Goal: Book appointment/travel/reservation

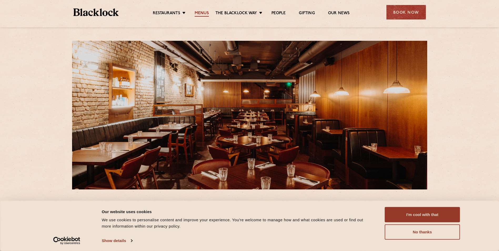
click at [203, 11] on link "Menus" at bounding box center [202, 14] width 14 height 6
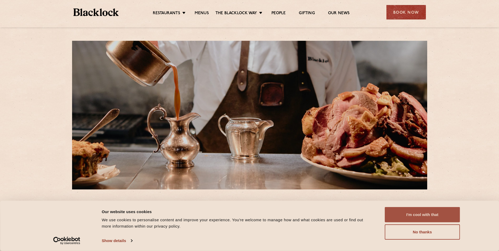
click at [423, 213] on button "I'm cool with that" at bounding box center [422, 214] width 75 height 15
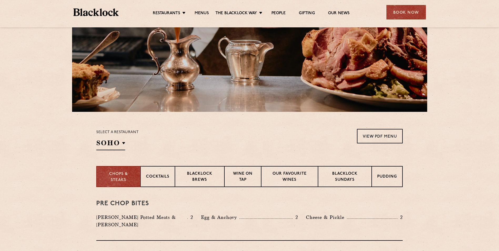
scroll to position [79, 0]
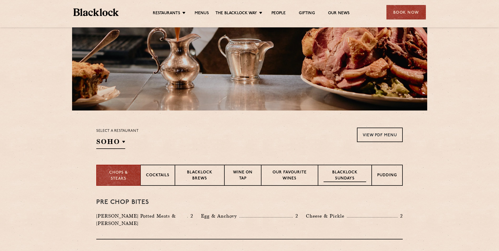
click at [357, 177] on p "Blacklock Sundays" at bounding box center [345, 176] width 43 height 12
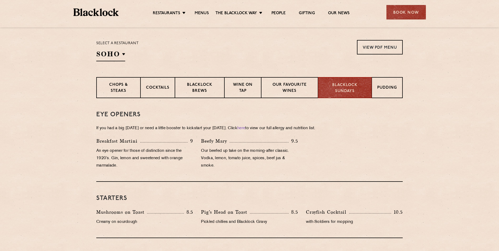
scroll to position [95, 0]
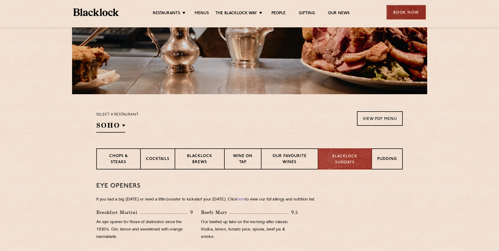
click at [396, 11] on div "Book Now" at bounding box center [405, 12] width 39 height 14
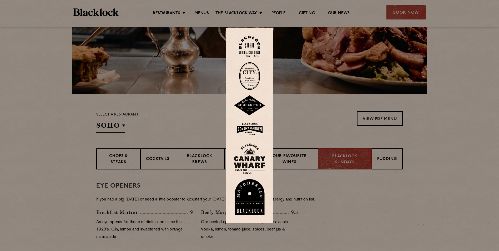
click at [254, 131] on img at bounding box center [250, 129] width 32 height 17
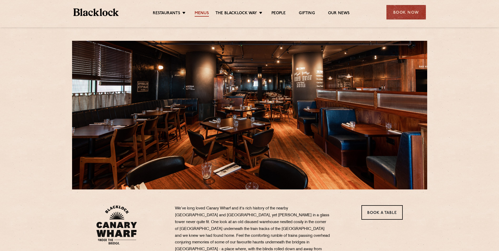
click at [205, 12] on link "Menus" at bounding box center [202, 14] width 14 height 6
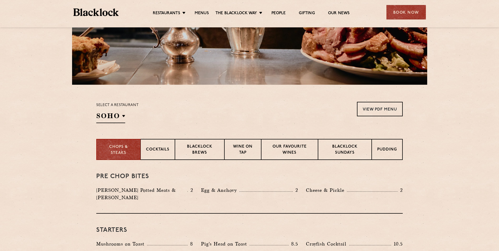
scroll to position [79, 0]
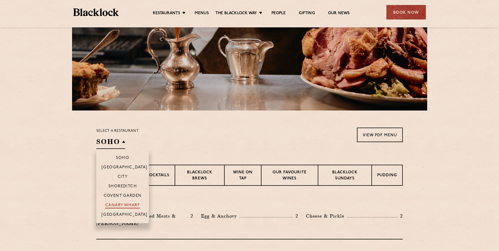
click at [127, 204] on p "Canary Wharf" at bounding box center [122, 205] width 35 height 5
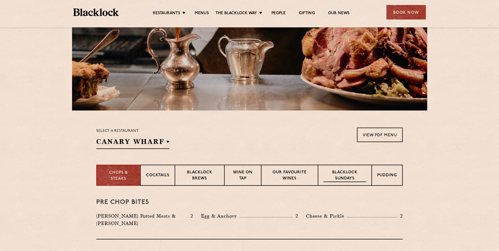
click at [343, 174] on p "Blacklock Sundays" at bounding box center [345, 176] width 43 height 12
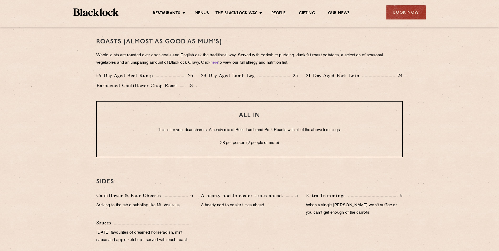
scroll to position [395, 0]
